Goal: Transaction & Acquisition: Purchase product/service

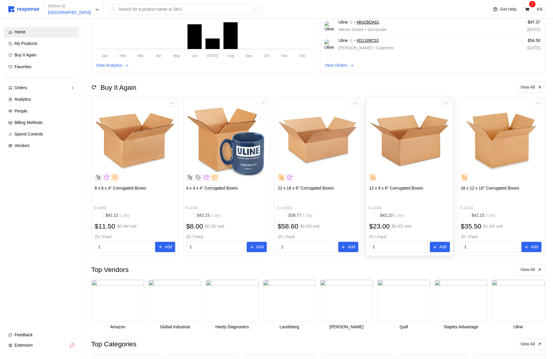
scroll to position [99, 0]
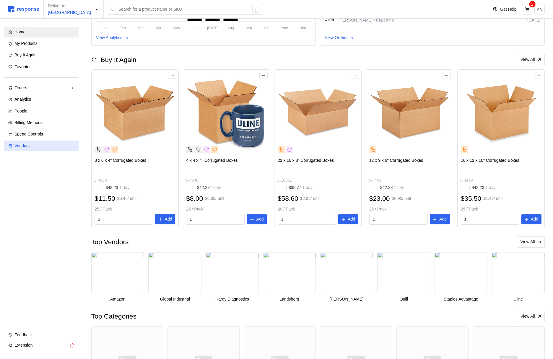
click at [16, 144] on span "Vendors" at bounding box center [21, 145] width 15 height 5
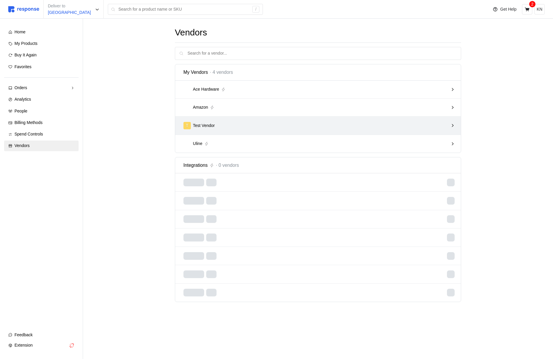
click at [335, 126] on div "T Test Vendor" at bounding box center [315, 125] width 265 height 7
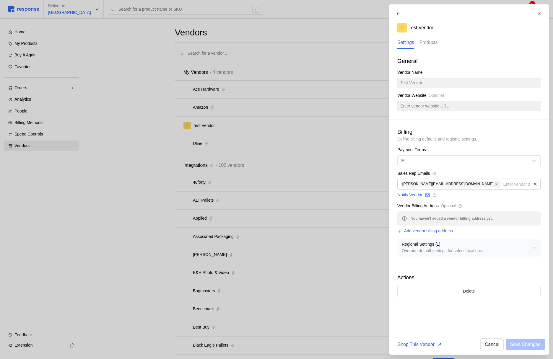
click at [429, 43] on p "Products" at bounding box center [428, 42] width 18 height 7
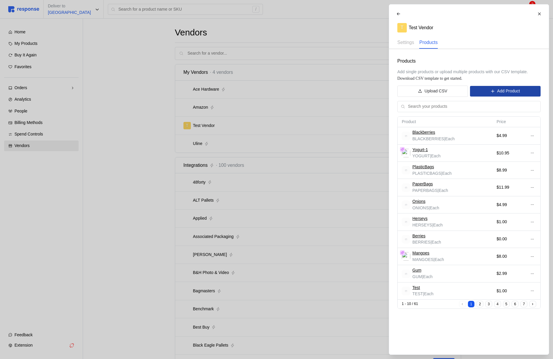
click at [497, 94] on p "Add Product" at bounding box center [508, 91] width 23 height 6
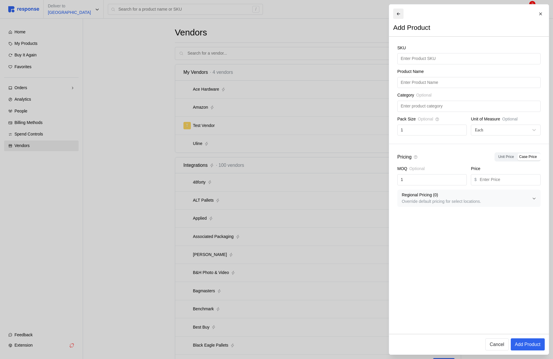
click at [398, 12] on icon at bounding box center [398, 14] width 4 height 4
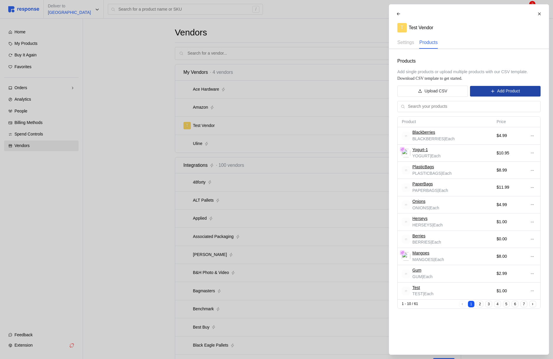
click at [503, 91] on p "Add Product" at bounding box center [508, 91] width 23 height 6
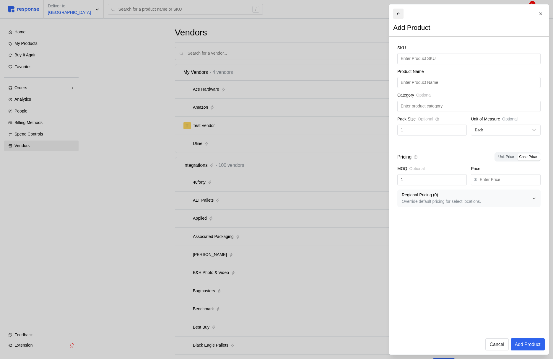
click at [398, 13] on icon at bounding box center [398, 13] width 3 height 3
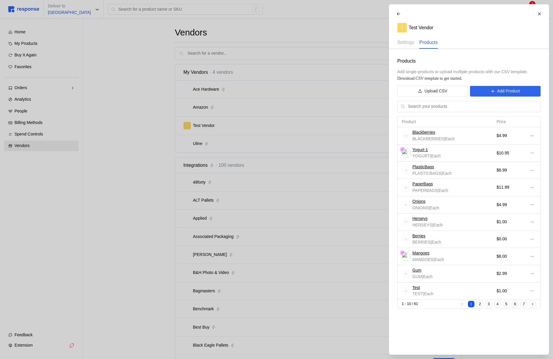
click at [322, 46] on div at bounding box center [276, 179] width 553 height 359
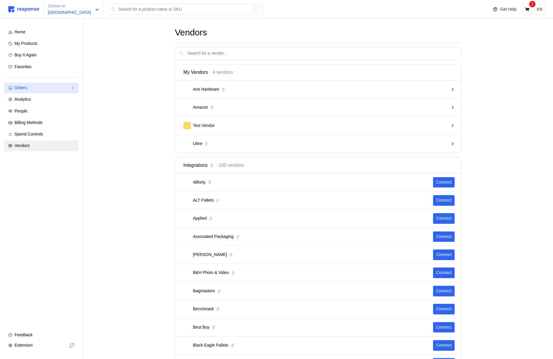
click at [45, 87] on div "Orders" at bounding box center [41, 88] width 54 height 6
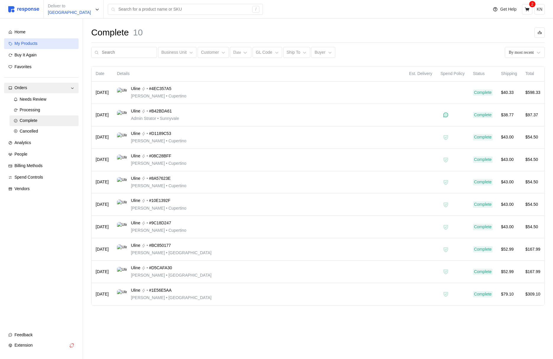
click at [51, 44] on div "My Products" at bounding box center [44, 43] width 60 height 6
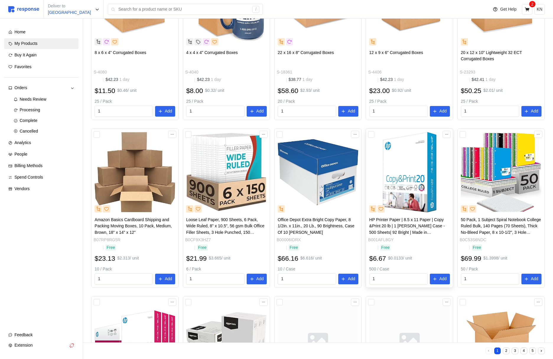
scroll to position [226, 0]
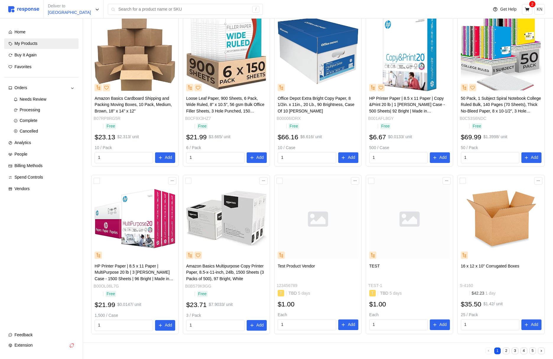
click at [507, 353] on button "2" at bounding box center [506, 351] width 7 height 7
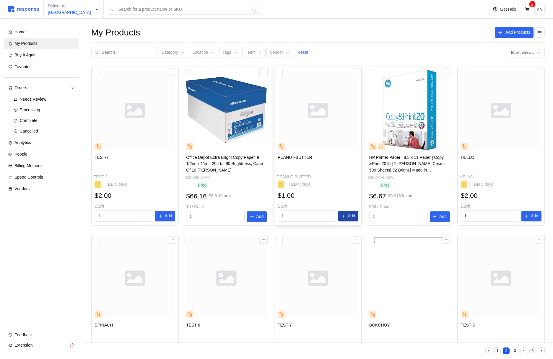
click at [346, 216] on button "Add" at bounding box center [348, 216] width 20 height 11
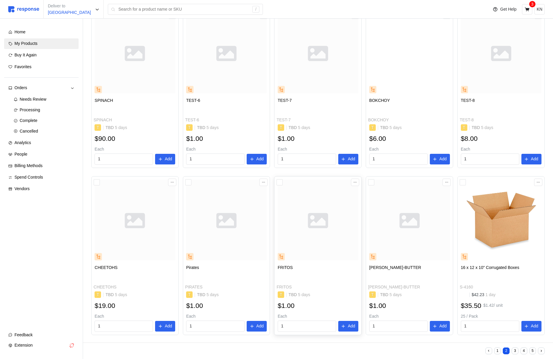
scroll to position [226, 0]
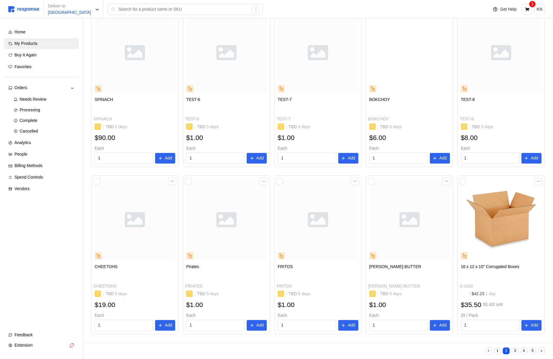
click at [516, 351] on button "3" at bounding box center [515, 351] width 7 height 7
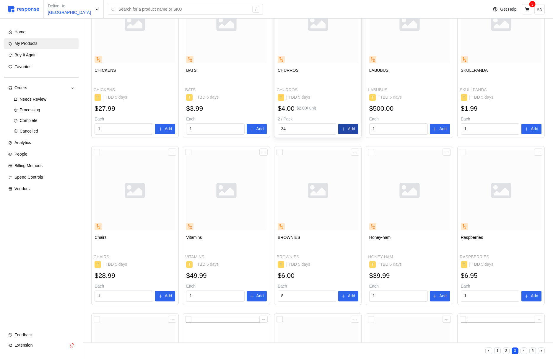
scroll to position [225, 0]
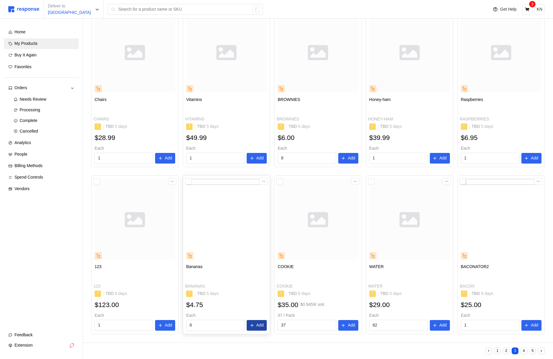
click at [255, 327] on button "Add" at bounding box center [257, 325] width 20 height 11
click at [525, 351] on button "4" at bounding box center [523, 351] width 7 height 7
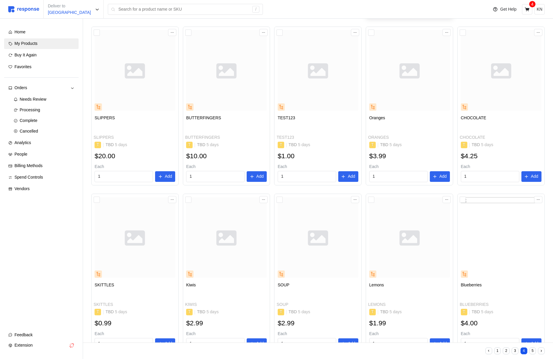
scroll to position [225, 0]
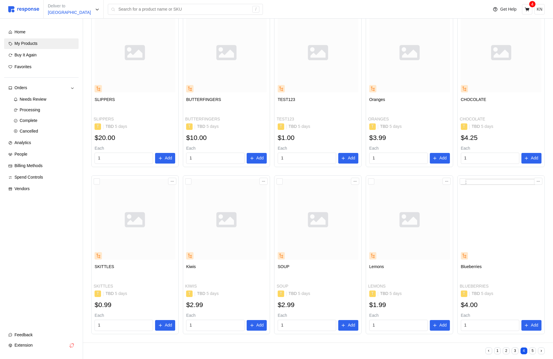
click at [532, 326] on p "Add" at bounding box center [534, 325] width 7 height 6
click at [531, 352] on button "5" at bounding box center [532, 351] width 7 height 7
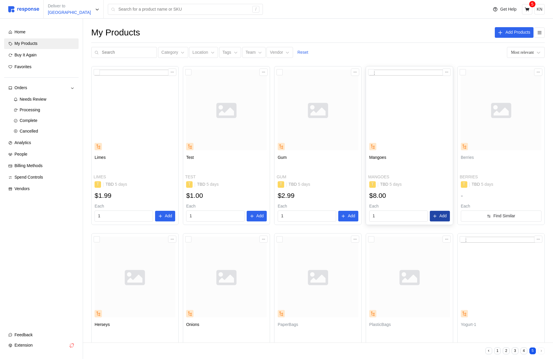
click at [440, 218] on p "Add" at bounding box center [442, 216] width 7 height 6
click at [164, 216] on button "Add" at bounding box center [165, 216] width 20 height 11
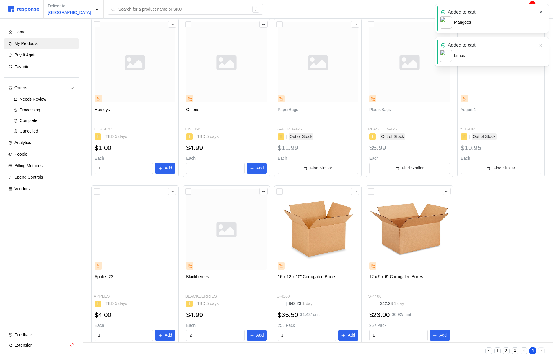
scroll to position [225, 0]
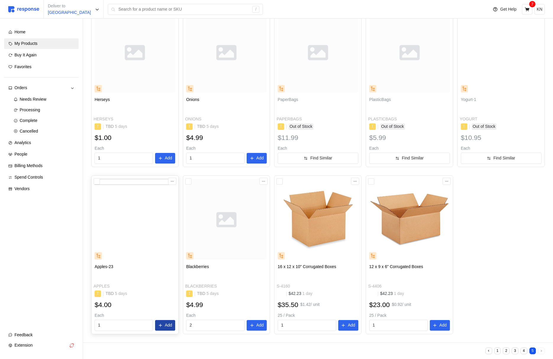
click at [165, 324] on p "Add" at bounding box center [168, 325] width 7 height 6
click at [542, 11] on icon "button" at bounding box center [541, 12] width 4 height 4
click at [527, 11] on icon at bounding box center [527, 9] width 5 height 5
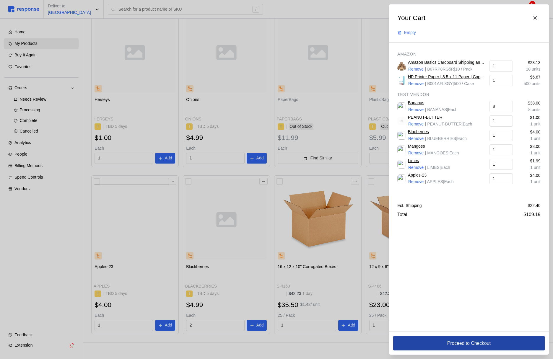
click at [435, 343] on button "Proceed to Checkout" at bounding box center [469, 343] width 152 height 14
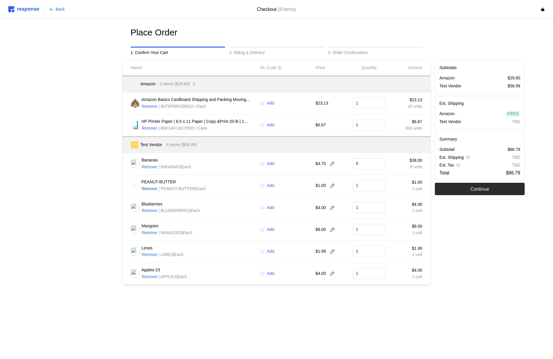
click at [152, 190] on p "Remove" at bounding box center [149, 189] width 15 height 6
click at [148, 106] on p "Remove" at bounding box center [149, 106] width 15 height 6
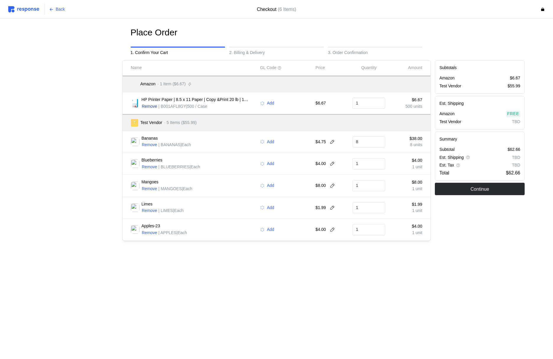
click at [148, 106] on p "Remove" at bounding box center [149, 106] width 15 height 6
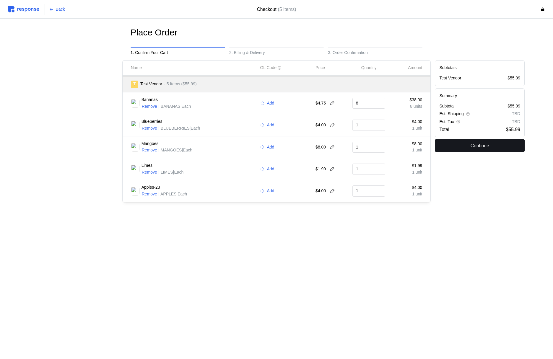
click at [472, 149] on p "Continue" at bounding box center [480, 145] width 19 height 7
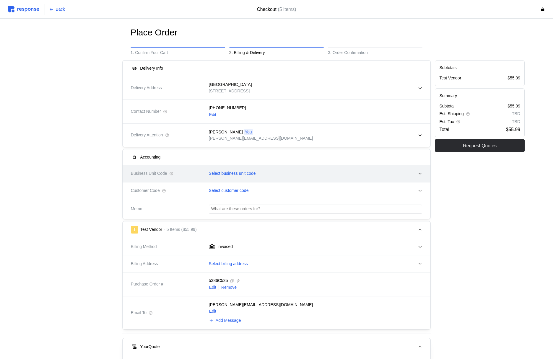
click at [242, 171] on p "Select business unit code" at bounding box center [232, 173] width 47 height 6
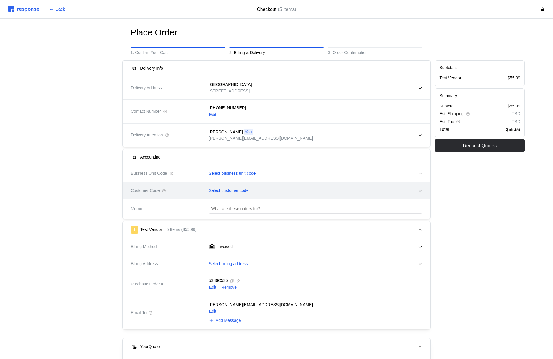
click at [150, 186] on div "Customer Code" at bounding box center [166, 190] width 74 height 11
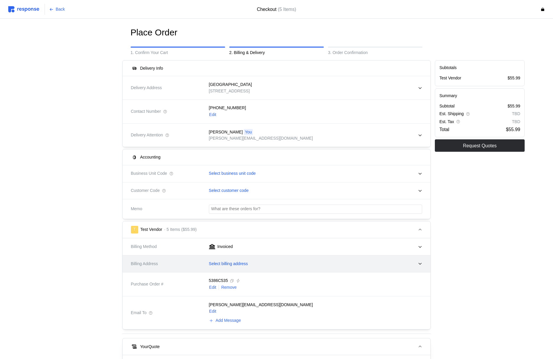
click at [245, 264] on p "Select billing address" at bounding box center [228, 264] width 39 height 6
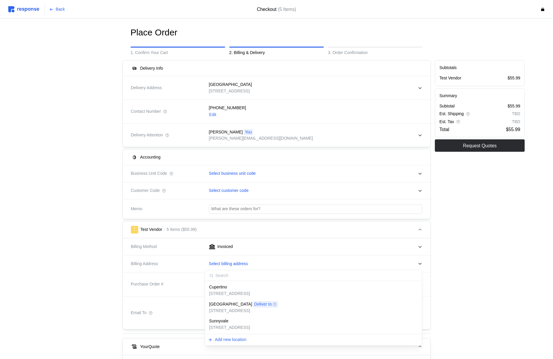
click at [233, 294] on p "[STREET_ADDRESS]" at bounding box center [229, 294] width 41 height 6
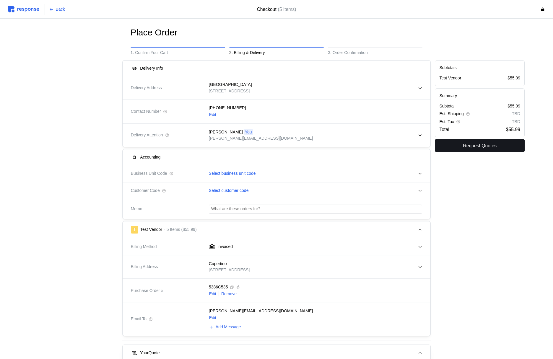
click at [480, 147] on p "Request Quotes" at bounding box center [480, 145] width 34 height 7
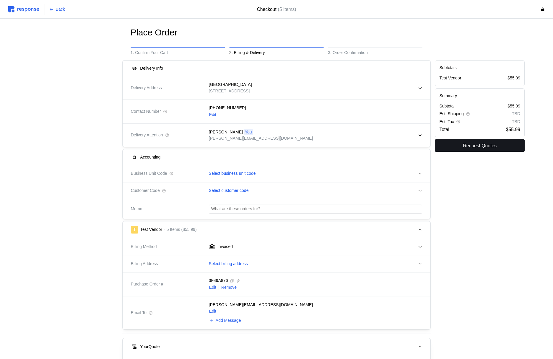
click at [466, 144] on p "Request Quotes" at bounding box center [480, 145] width 34 height 7
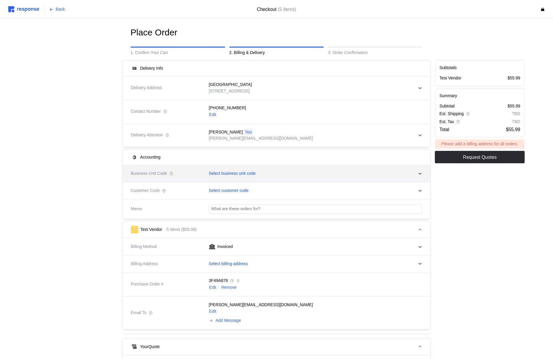
click at [244, 177] on p "Select business unit code" at bounding box center [232, 173] width 47 height 6
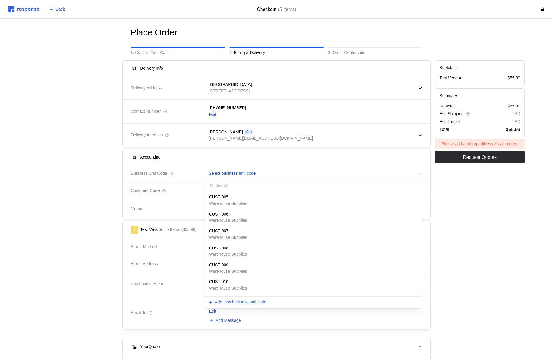
click at [154, 212] on div "Memo" at bounding box center [166, 209] width 74 height 11
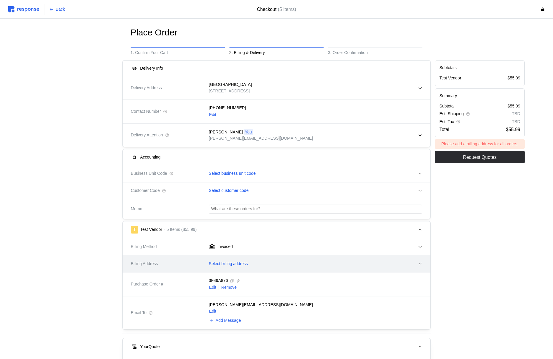
click at [242, 266] on p "Select billing address" at bounding box center [228, 264] width 39 height 6
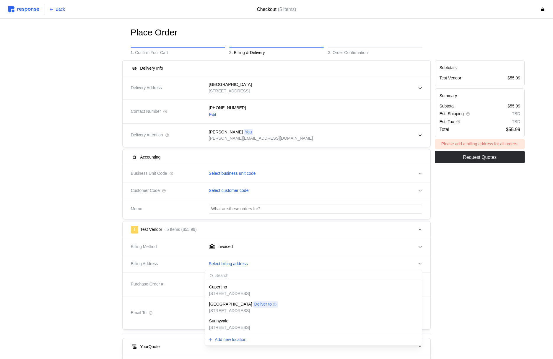
click at [228, 289] on div "Cupertino" at bounding box center [229, 287] width 41 height 6
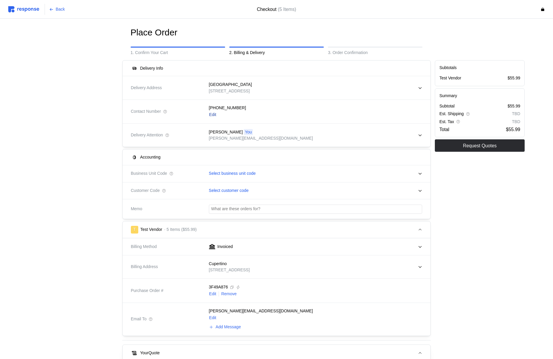
click at [212, 116] on p "Edit" at bounding box center [212, 115] width 7 height 6
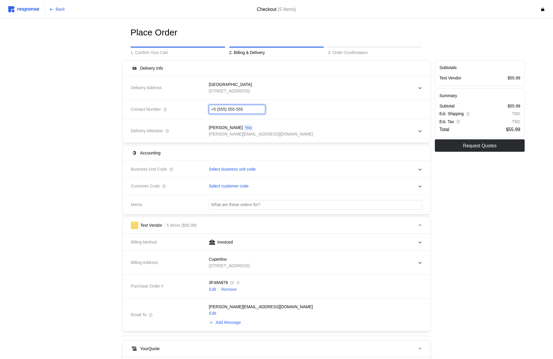
click at [222, 110] on input "+5 (555) 555-555" at bounding box center [237, 109] width 52 height 9
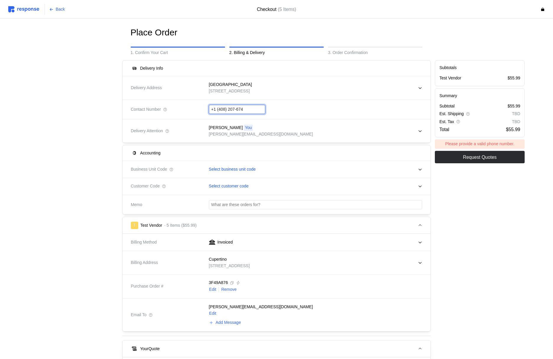
type input "[PHONE_NUMBER]"
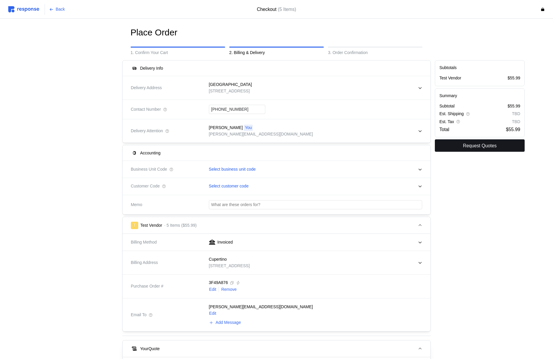
click at [468, 148] on p "Request Quotes" at bounding box center [480, 145] width 34 height 7
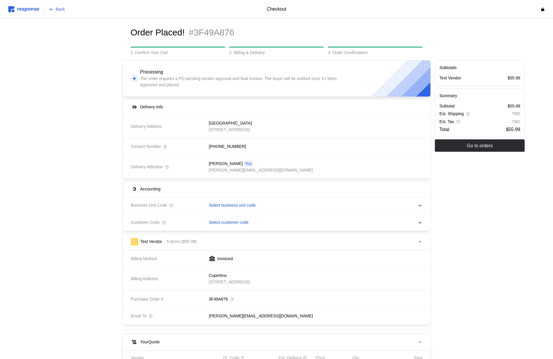
click at [27, 13] on div "Back" at bounding box center [107, 9] width 198 height 11
click at [28, 7] on img at bounding box center [23, 9] width 31 height 6
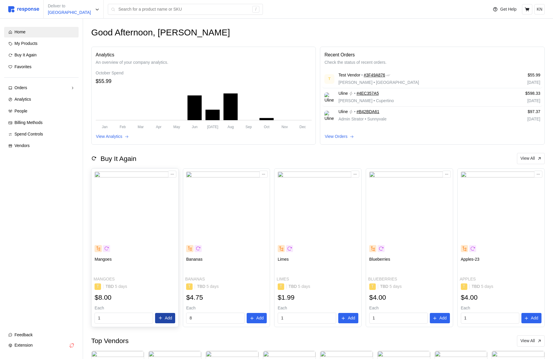
click at [165, 323] on button "Add" at bounding box center [165, 318] width 20 height 11
click at [260, 321] on p "Add" at bounding box center [259, 318] width 7 height 6
click at [346, 317] on button "Add" at bounding box center [348, 318] width 20 height 11
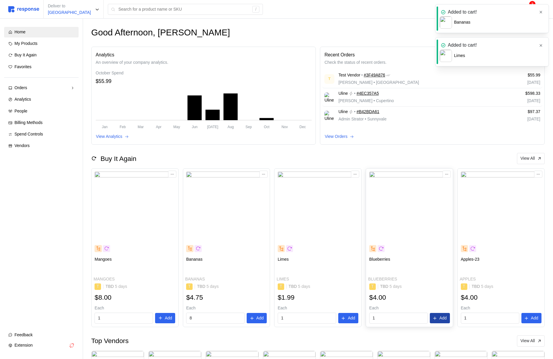
click at [441, 317] on p "Add" at bounding box center [442, 318] width 7 height 6
click at [541, 12] on icon "button" at bounding box center [541, 12] width 4 height 4
click at [539, 11] on icon "button" at bounding box center [541, 12] width 4 height 4
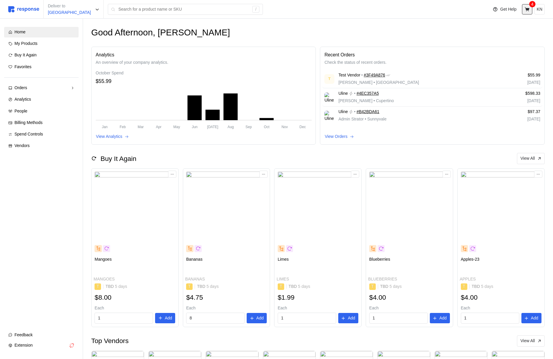
click at [527, 12] on button at bounding box center [527, 9] width 10 height 10
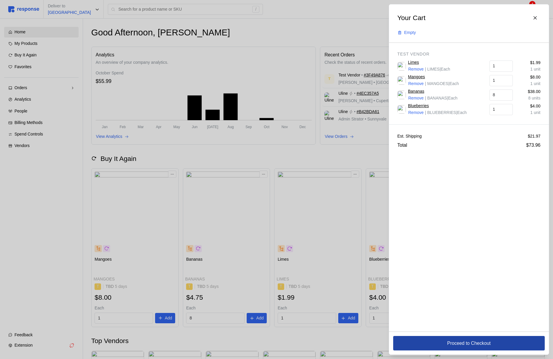
click at [468, 342] on p "Proceed to Checkout" at bounding box center [468, 343] width 43 height 7
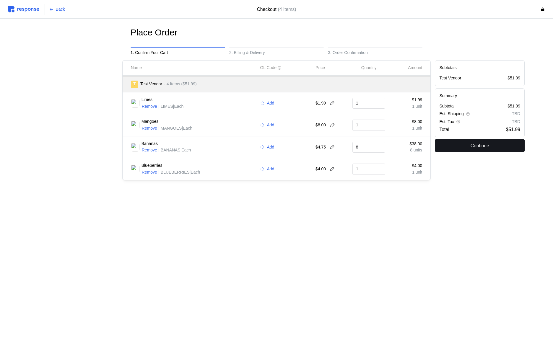
click at [466, 142] on button "Continue" at bounding box center [480, 145] width 90 height 12
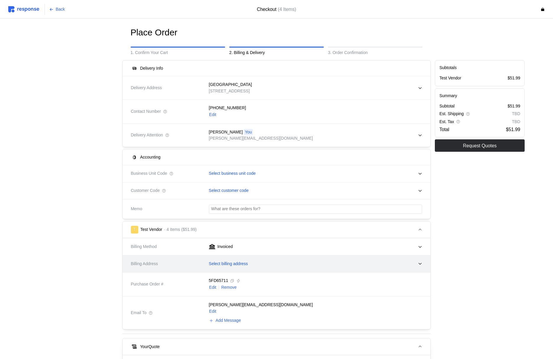
click at [235, 267] on div "Select billing address" at bounding box center [314, 264] width 218 height 15
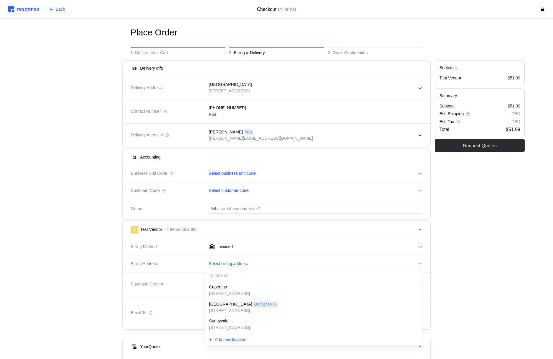
click at [234, 285] on div "Cupertino" at bounding box center [229, 287] width 41 height 6
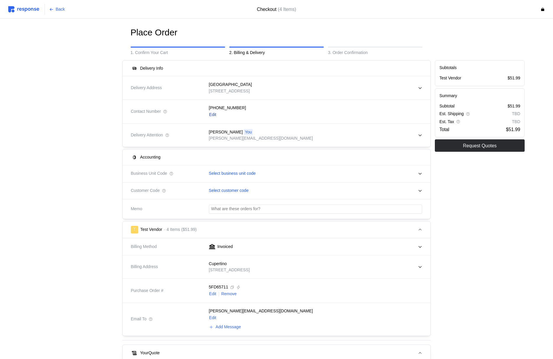
click at [214, 113] on p "Edit" at bounding box center [212, 115] width 7 height 6
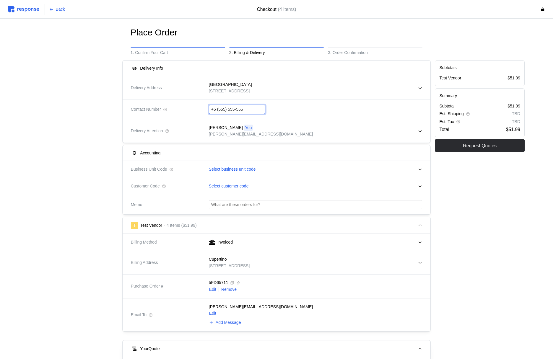
click at [232, 110] on input "+5 (555) 555-555" at bounding box center [237, 109] width 52 height 9
type input "[PHONE_NUMBER]"
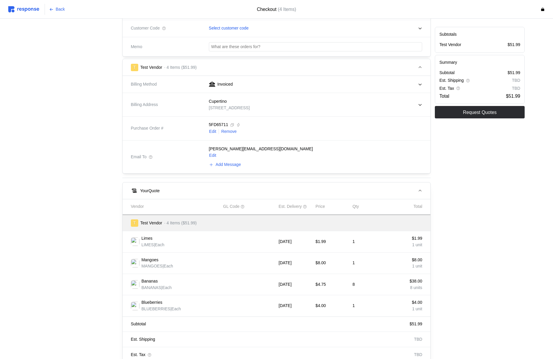
scroll to position [210, 0]
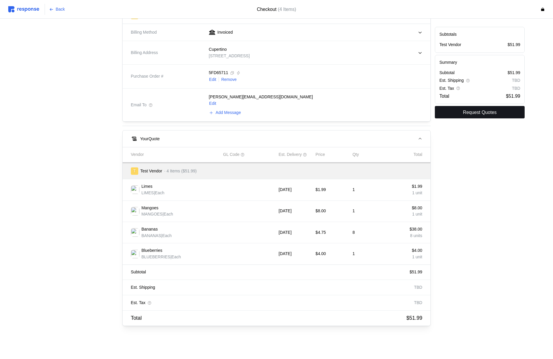
click at [508, 113] on button "Request Quotes" at bounding box center [480, 112] width 90 height 12
